Goal: Task Accomplishment & Management: Manage account settings

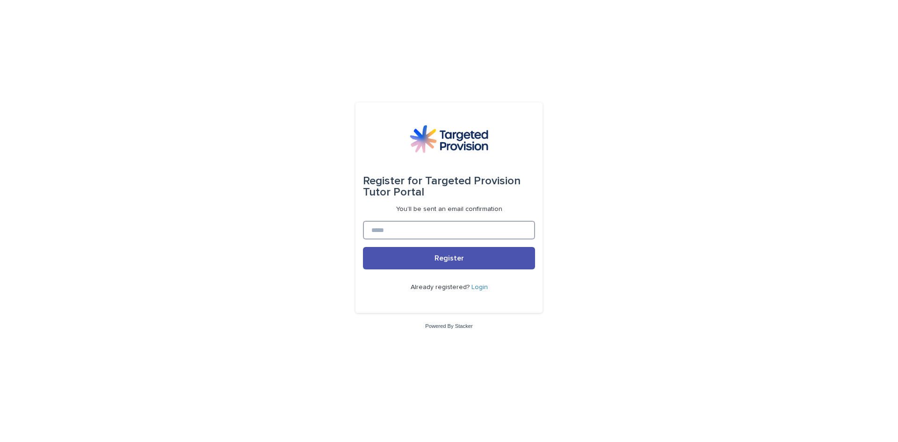
click at [401, 232] on input at bounding box center [449, 230] width 172 height 19
click at [478, 287] on link "Login" at bounding box center [479, 287] width 16 height 7
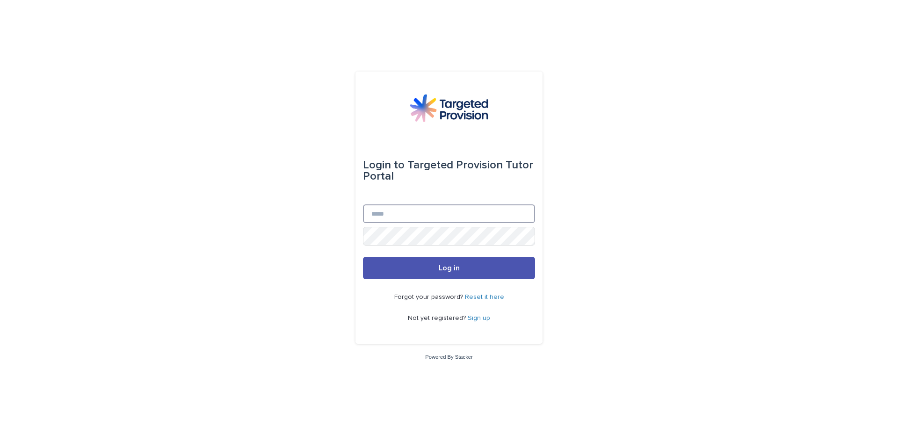
type input "**********"
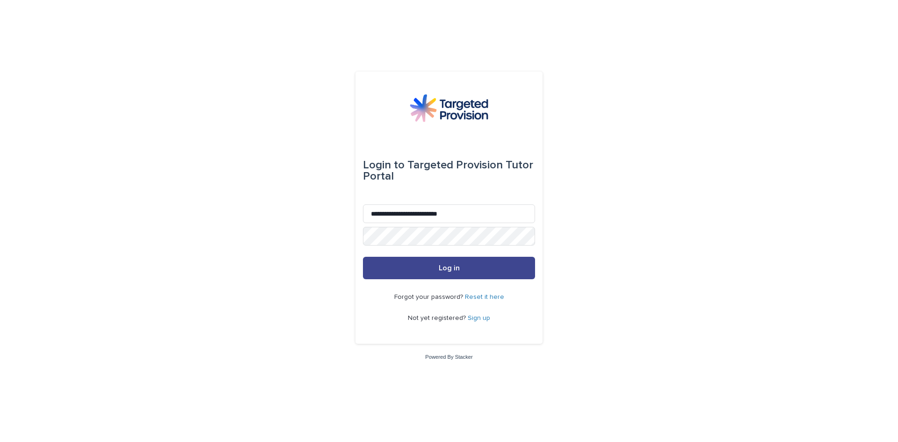
click at [444, 269] on span "Log in" at bounding box center [449, 267] width 21 height 7
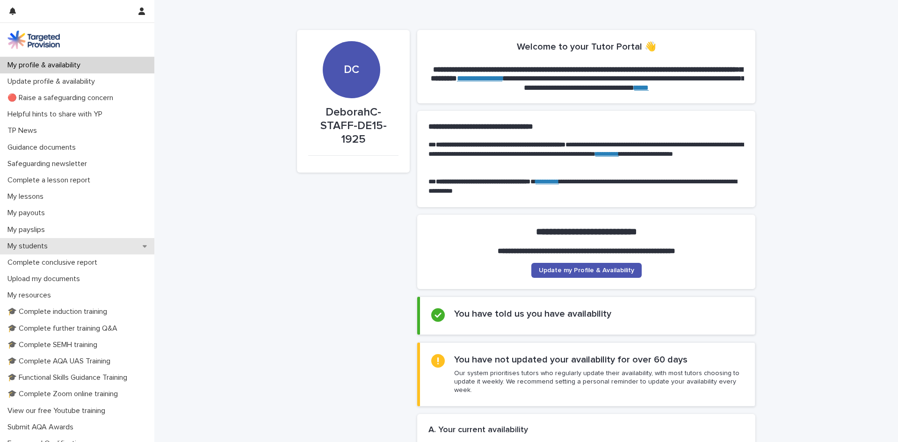
click at [48, 244] on p "My students" at bounding box center [29, 246] width 51 height 9
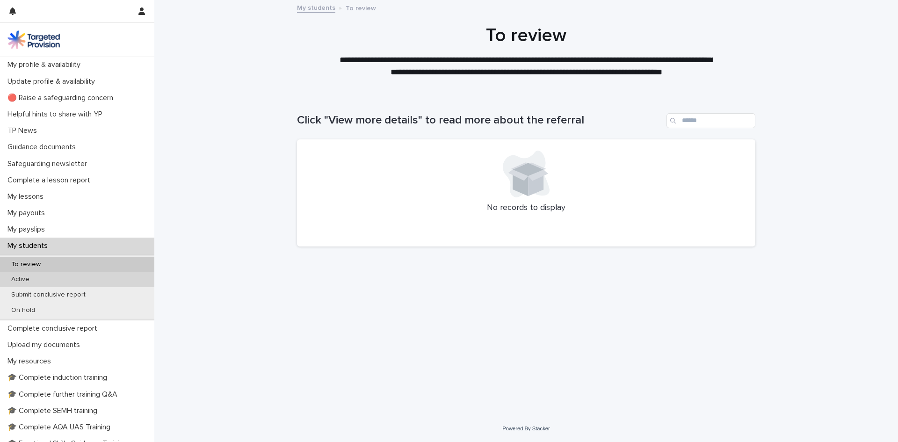
click at [25, 280] on p "Active" at bounding box center [20, 279] width 33 height 8
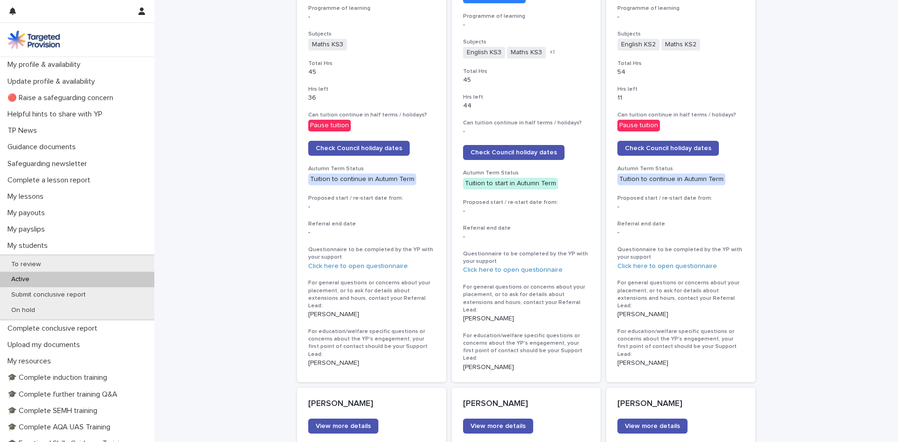
scroll to position [419, 0]
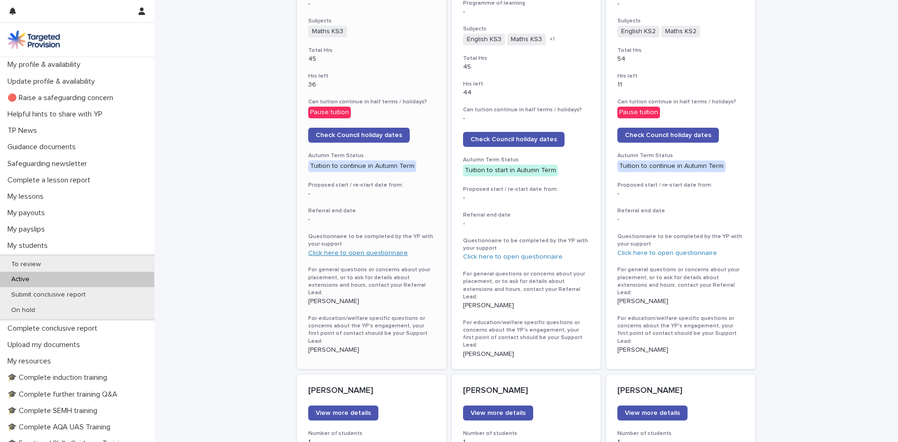
click at [376, 251] on link "Click here to open questionnaire" at bounding box center [358, 253] width 100 height 7
